Goal: Information Seeking & Learning: Learn about a topic

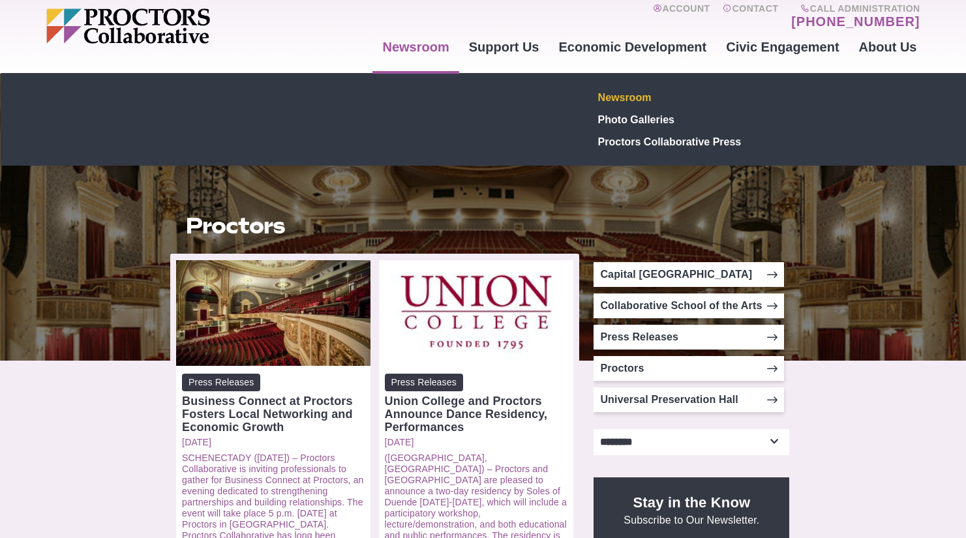
scroll to position [201, 0]
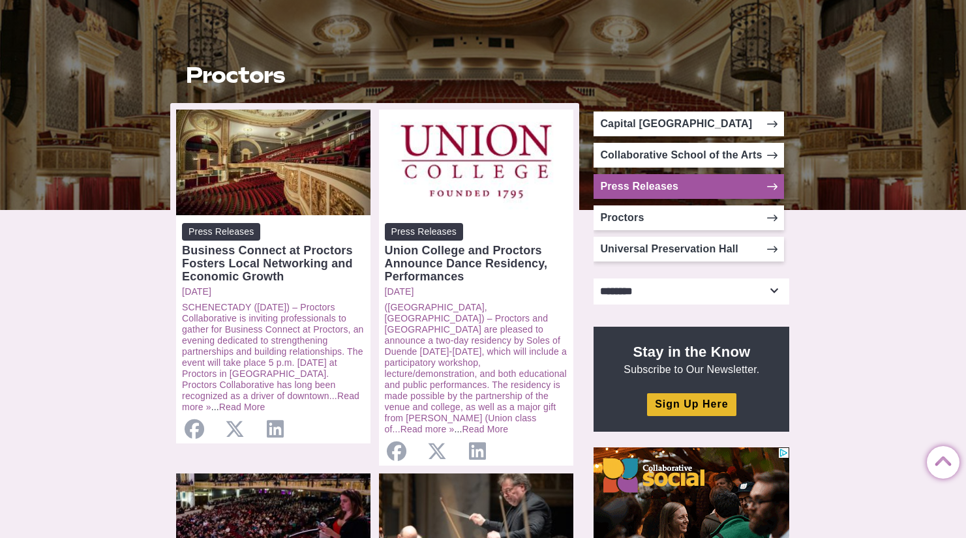
click at [654, 192] on link "Press Releases" at bounding box center [689, 186] width 191 height 25
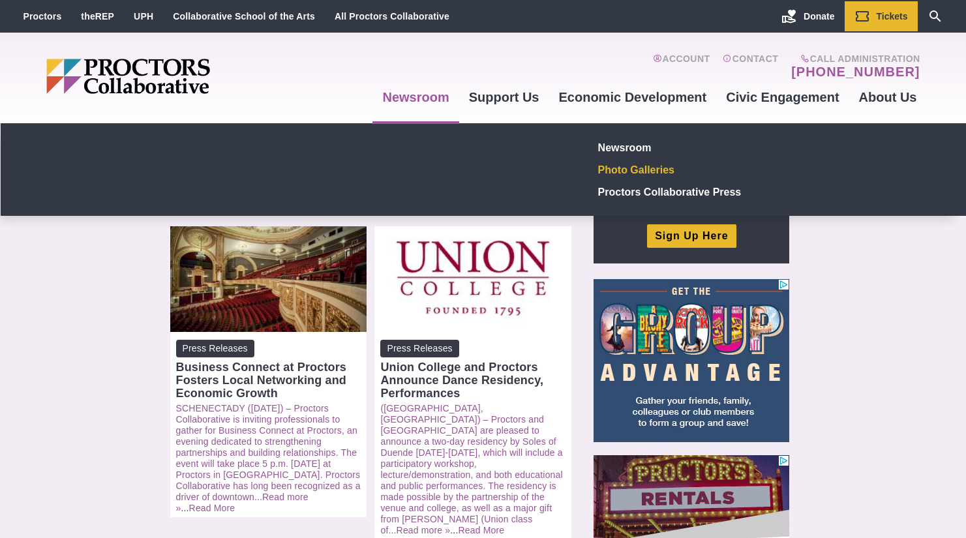
click at [639, 173] on link "Photo Galleries" at bounding box center [688, 170] width 191 height 22
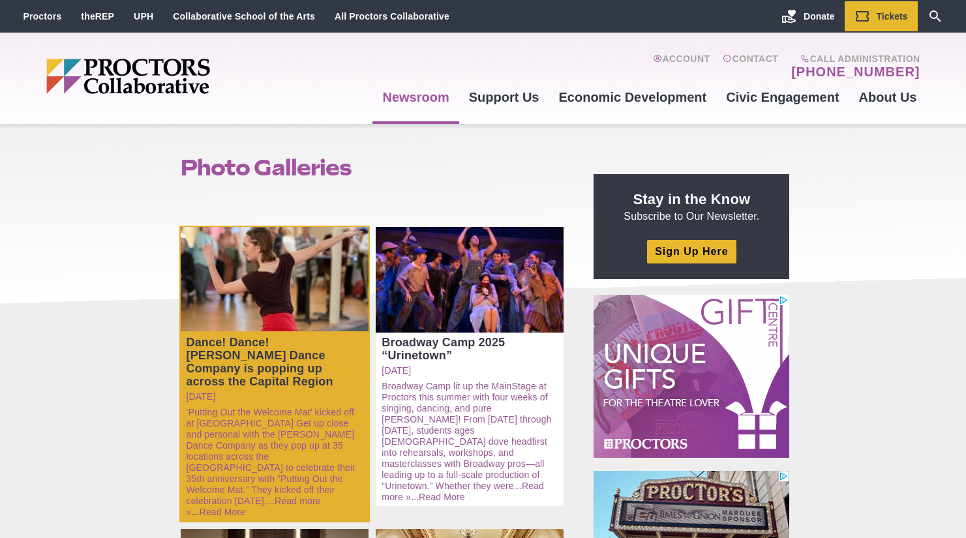
click at [277, 363] on div "Dance! Dance! [PERSON_NAME] Dance Company is popping up across the Capital Regi…" at bounding box center [275, 362] width 176 height 52
